Goal: Task Accomplishment & Management: Manage account settings

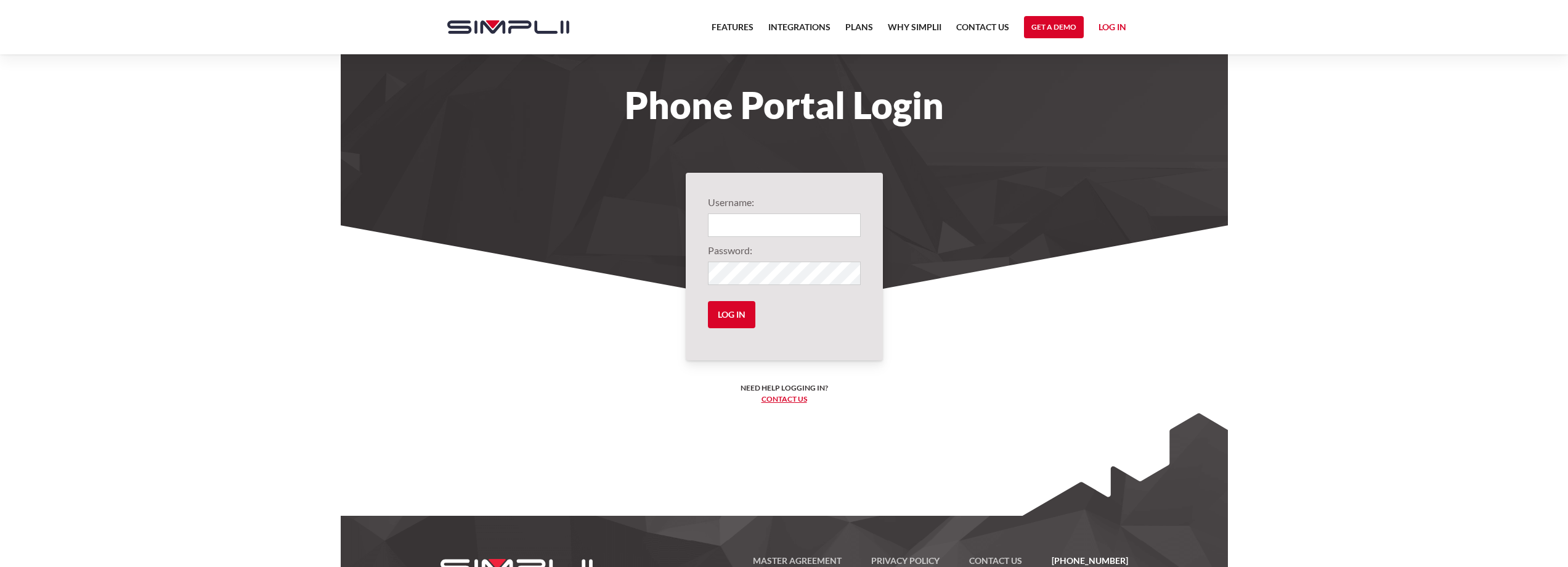
type input "1001@neckstoheaven"
click at [809, 255] on label"] "Password:" at bounding box center [784, 250] width 153 height 15
click at [753, 313] on input "Log in" at bounding box center [732, 314] width 48 height 27
click at [745, 319] on input "Log in" at bounding box center [732, 314] width 48 height 27
click at [712, 317] on input "Log in" at bounding box center [732, 314] width 48 height 27
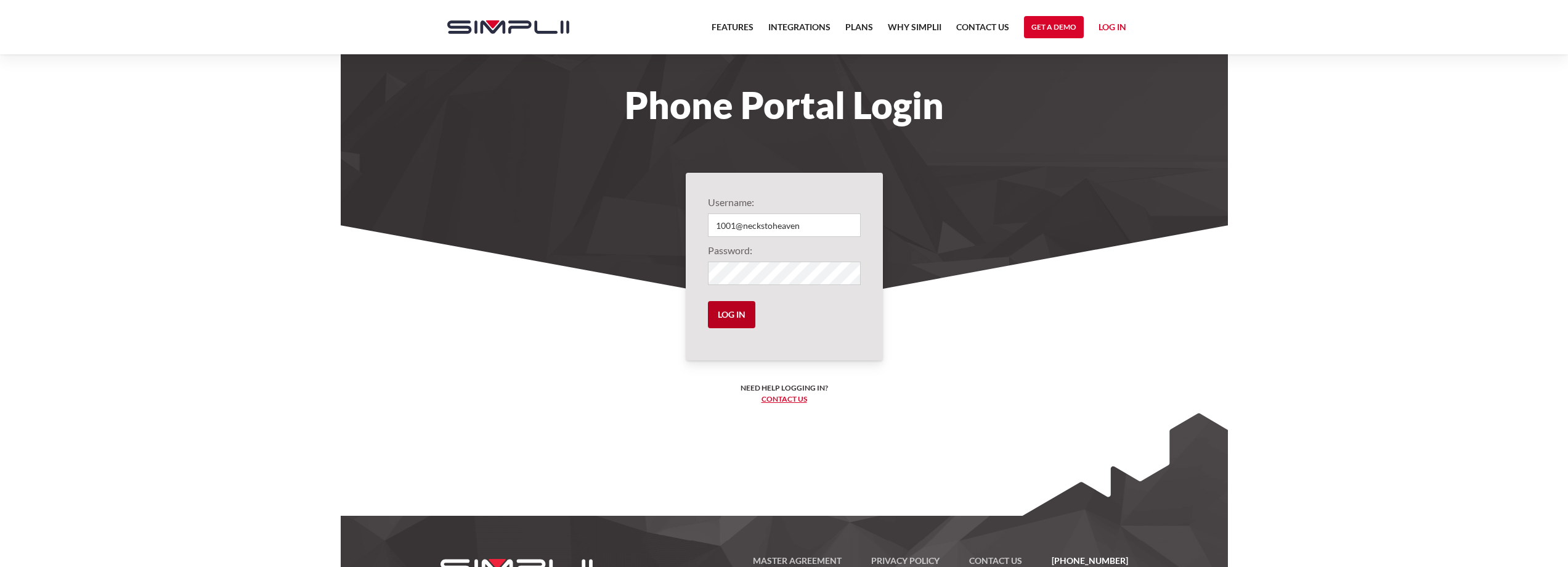
click at [733, 316] on input "Log in" at bounding box center [732, 314] width 48 height 27
click at [736, 317] on input "Log in" at bounding box center [732, 314] width 48 height 27
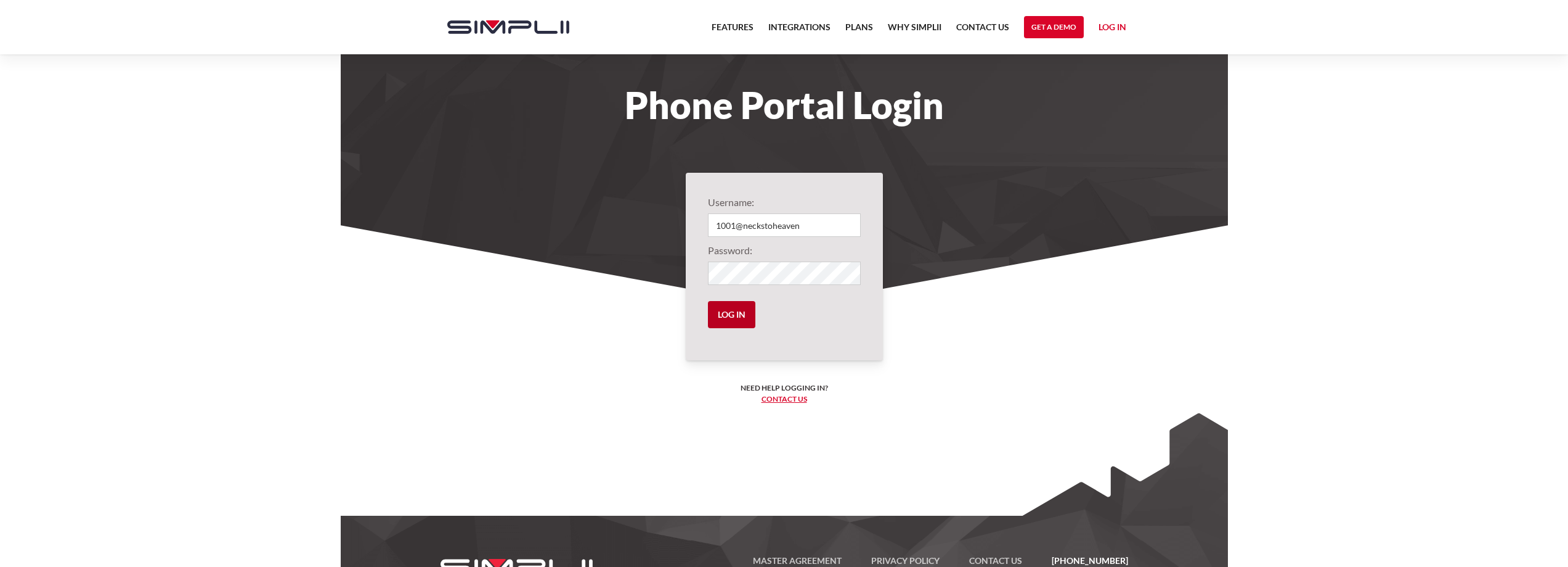
click at [737, 317] on input "Log in" at bounding box center [732, 314] width 48 height 27
click at [1114, 25] on link "Log in" at bounding box center [1112, 29] width 28 height 19
